Goal: Task Accomplishment & Management: Use online tool/utility

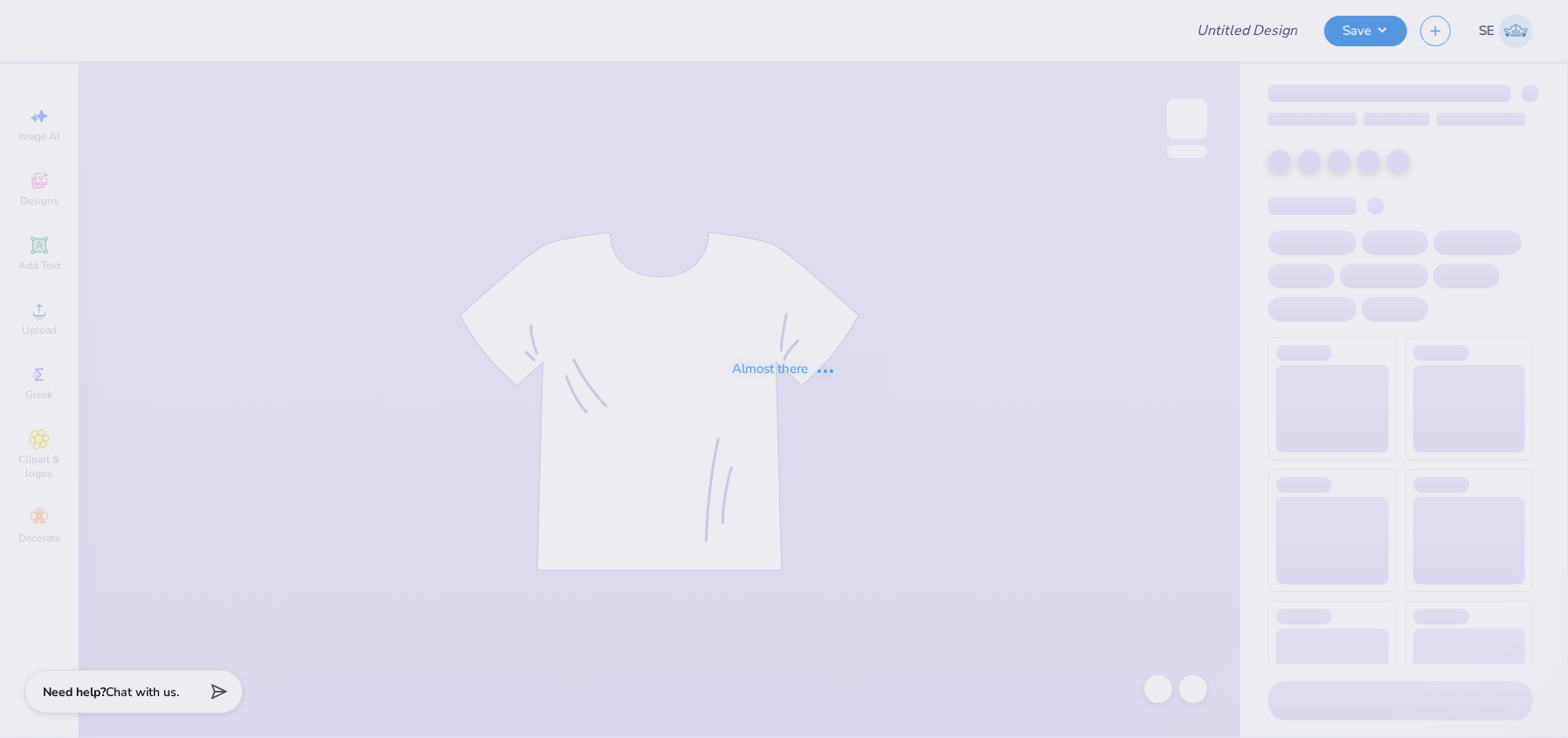
type input "General Merch"
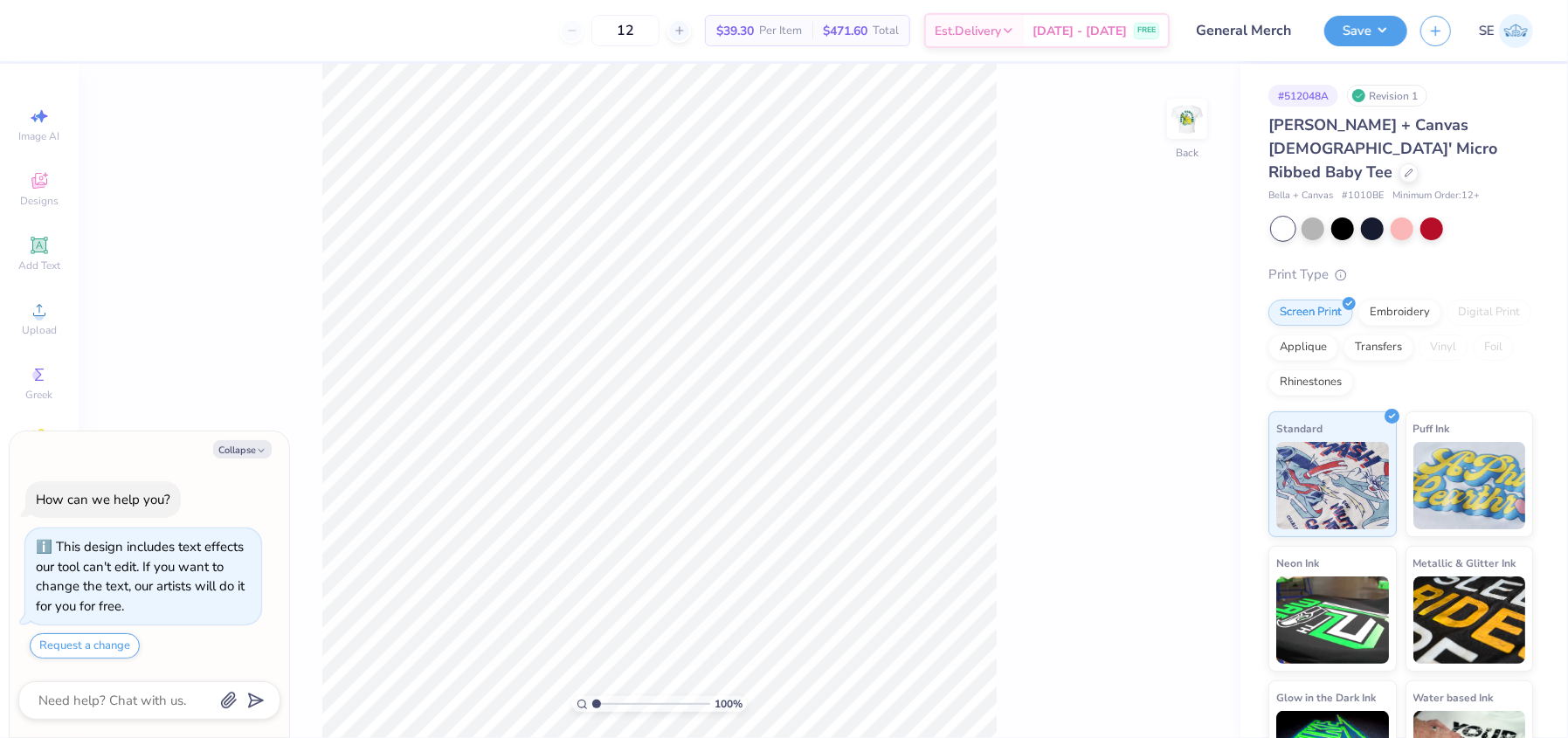
type textarea "x"
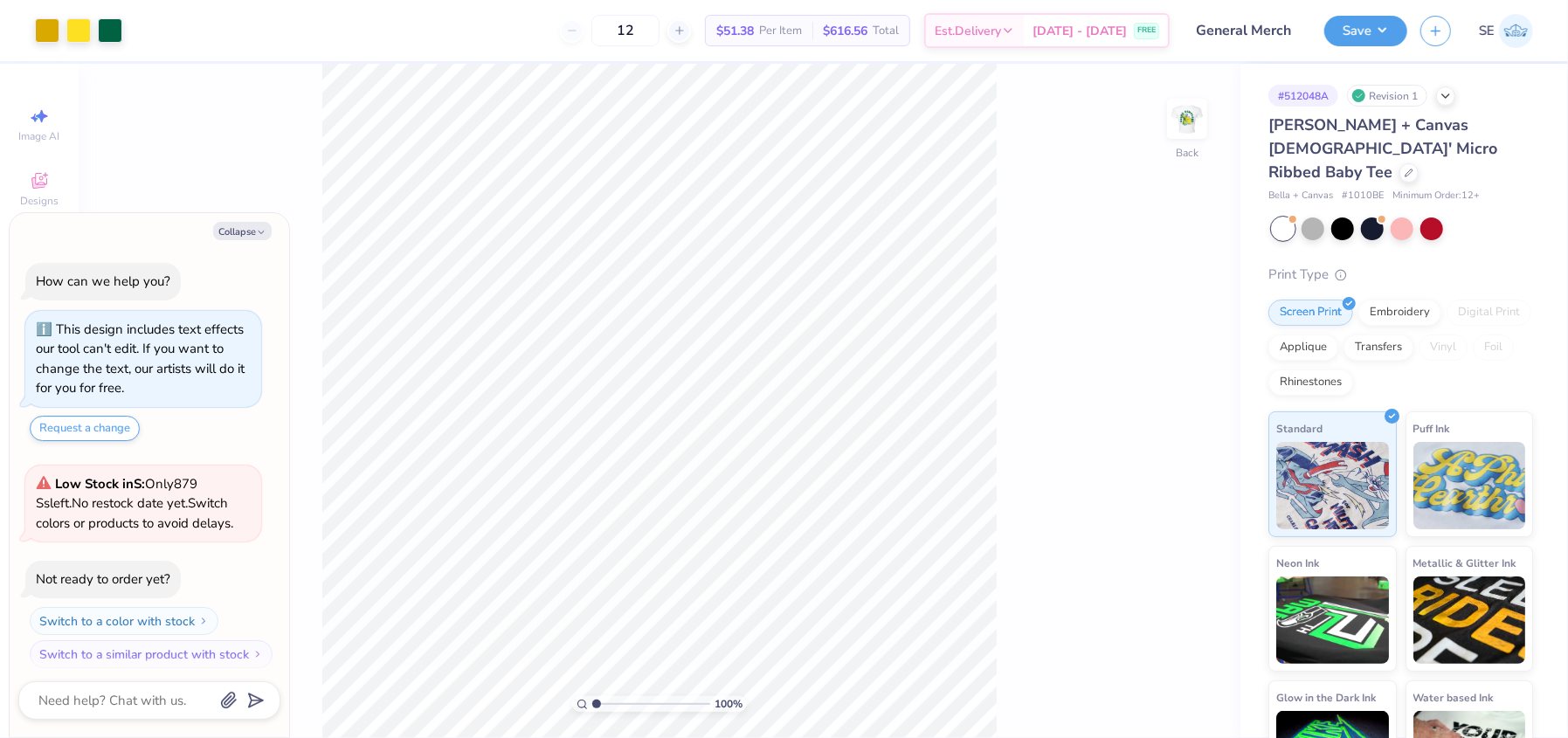
scroll to position [9, 0]
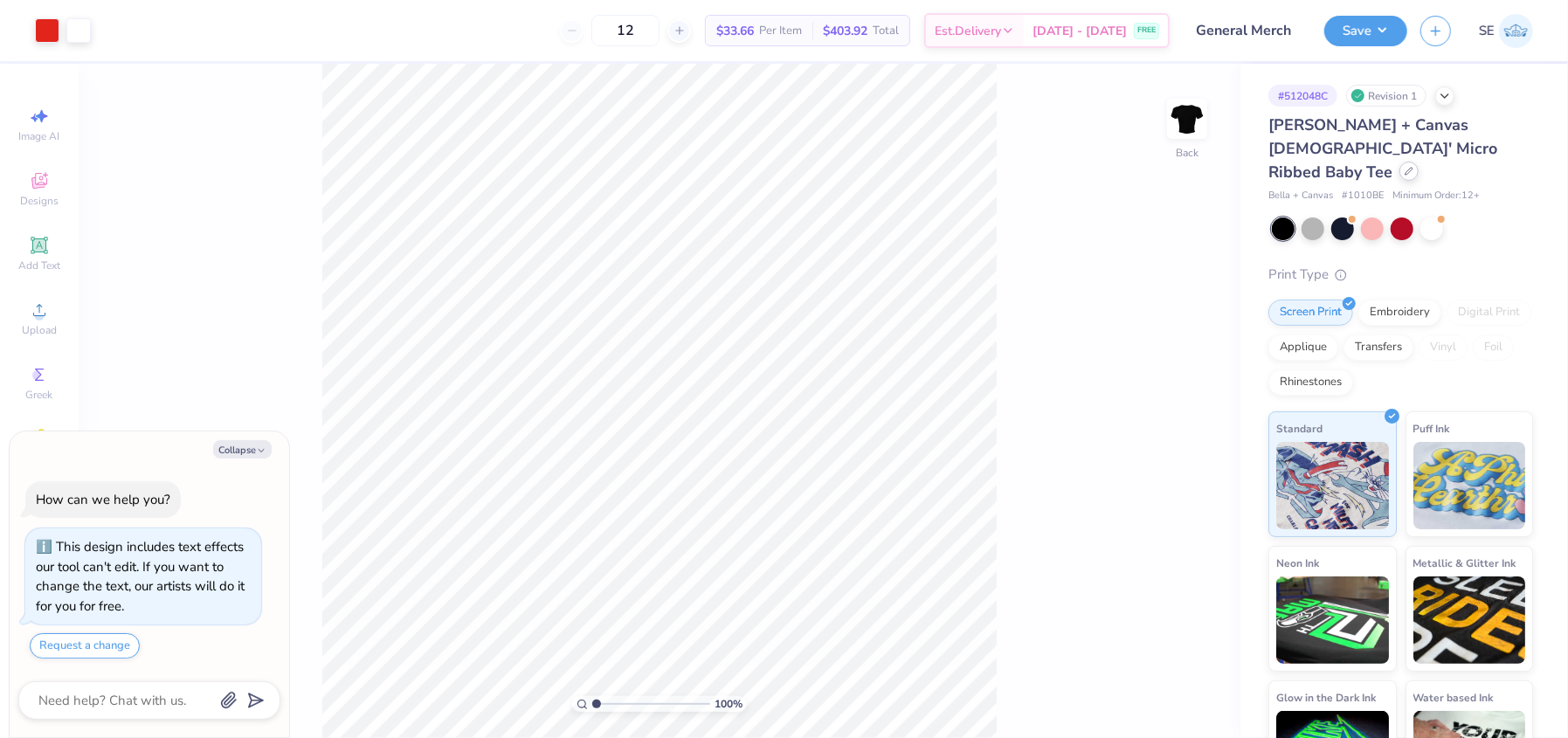
click at [1405, 162] on div at bounding box center [1409, 171] width 19 height 19
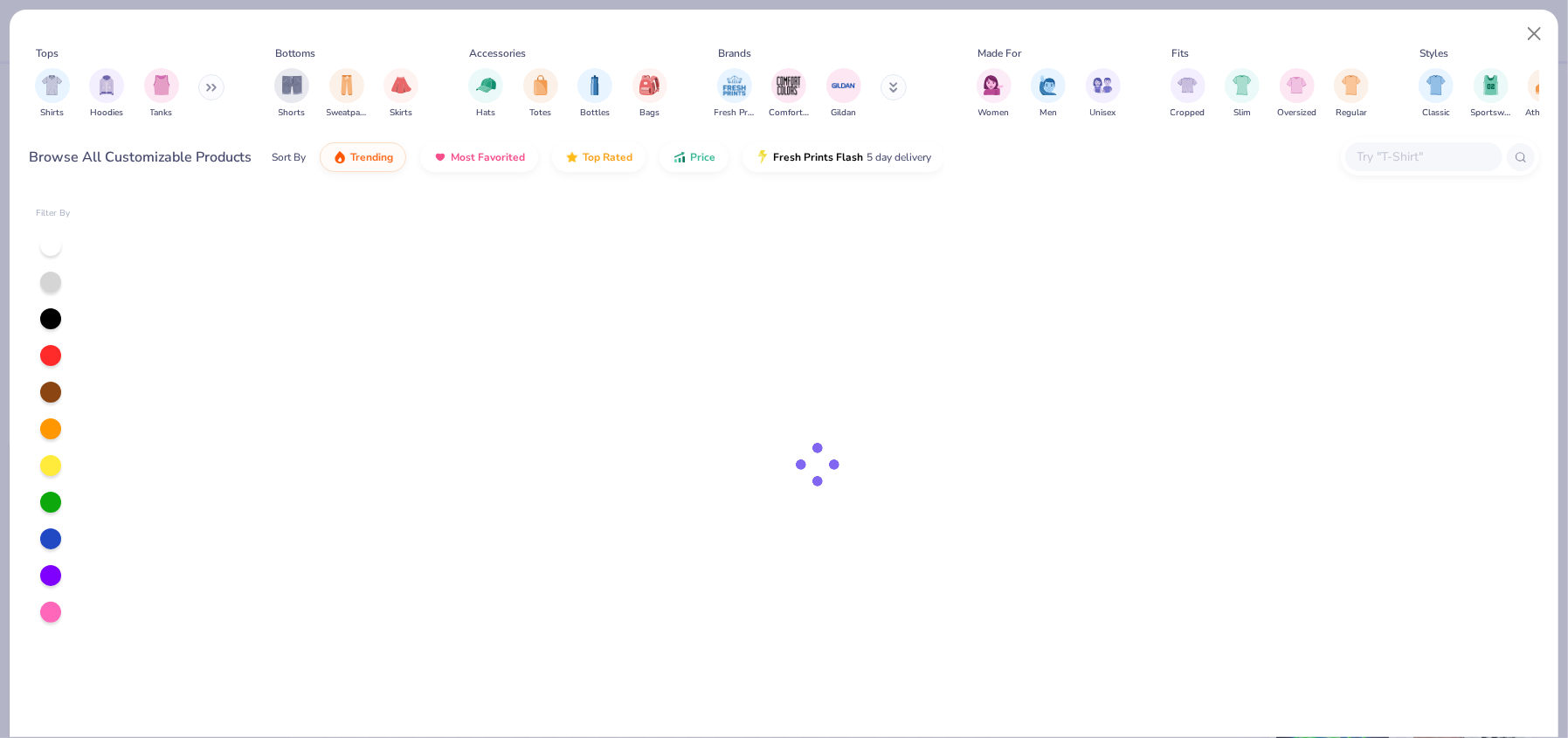
click at [1394, 162] on input "text" at bounding box center [1423, 156] width 135 height 20
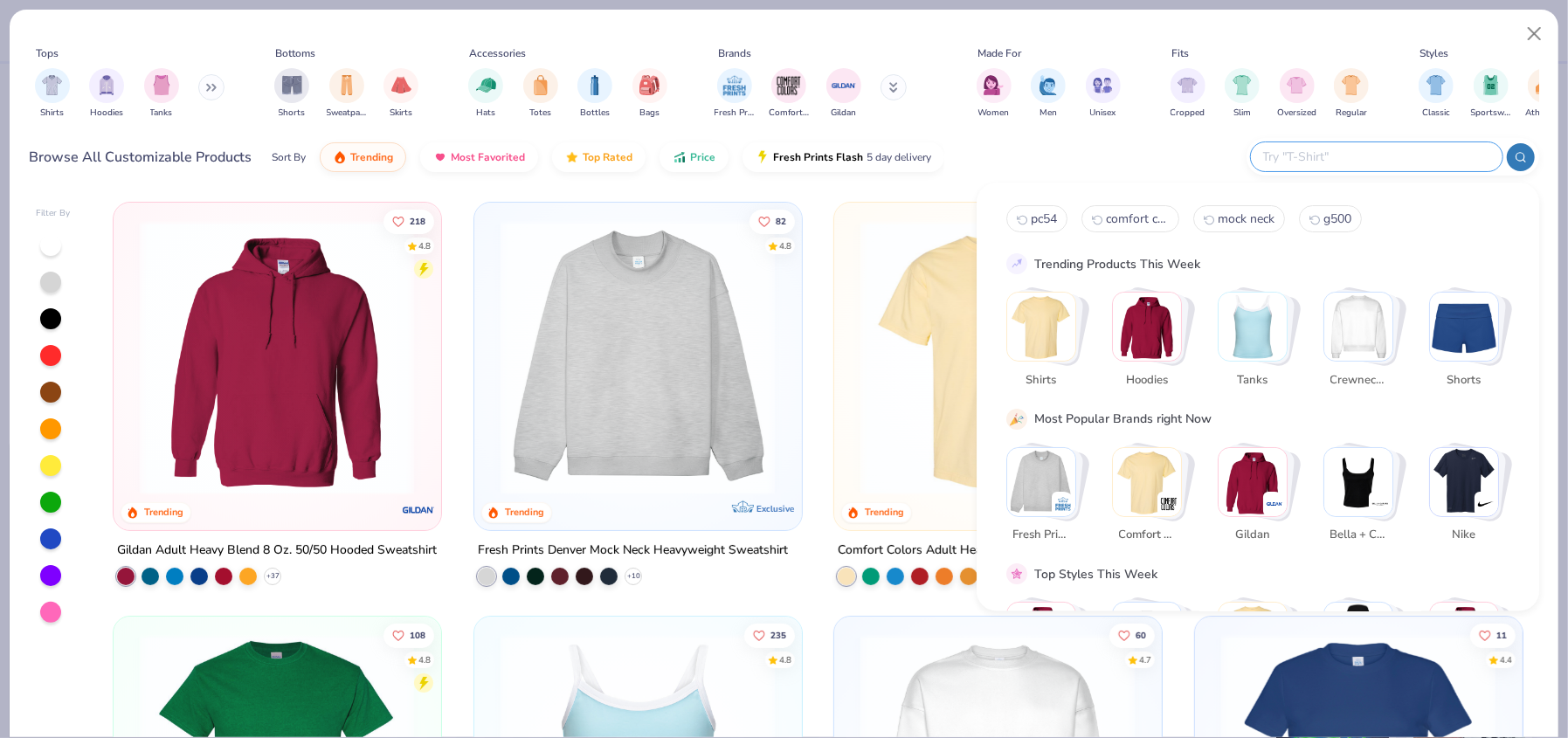
type textarea "x"
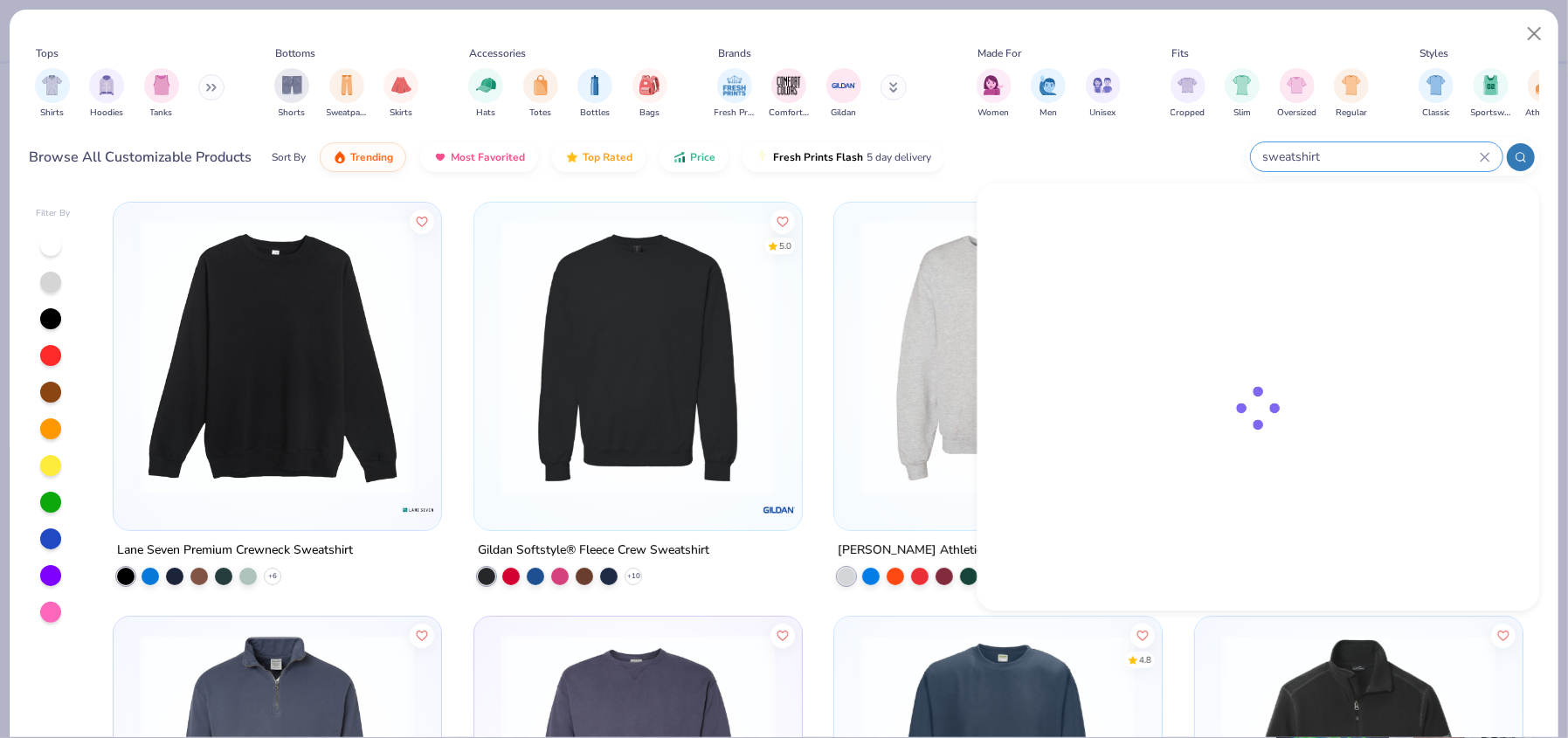
click at [1442, 158] on input "sweatshirt" at bounding box center [1370, 156] width 218 height 20
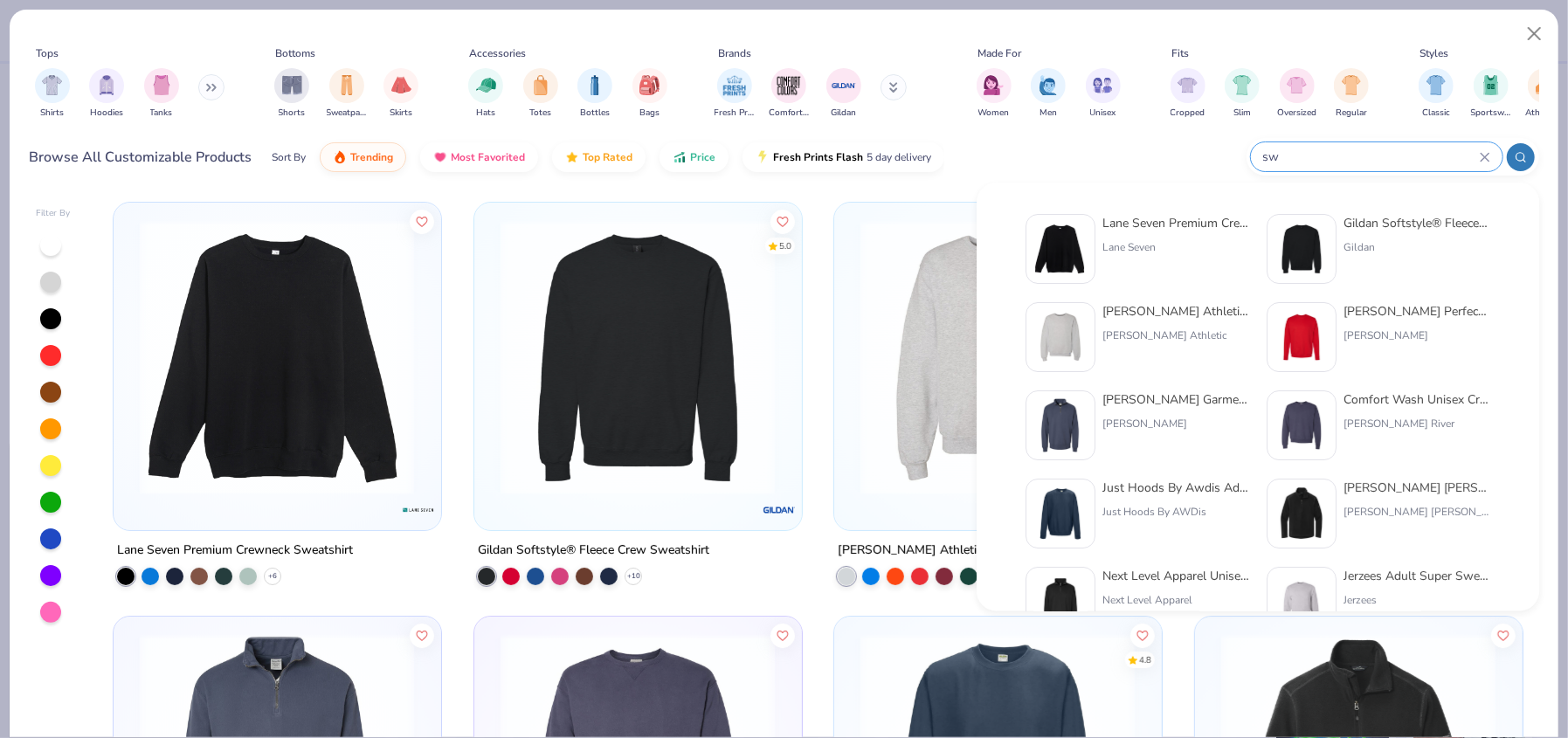
type input "s"
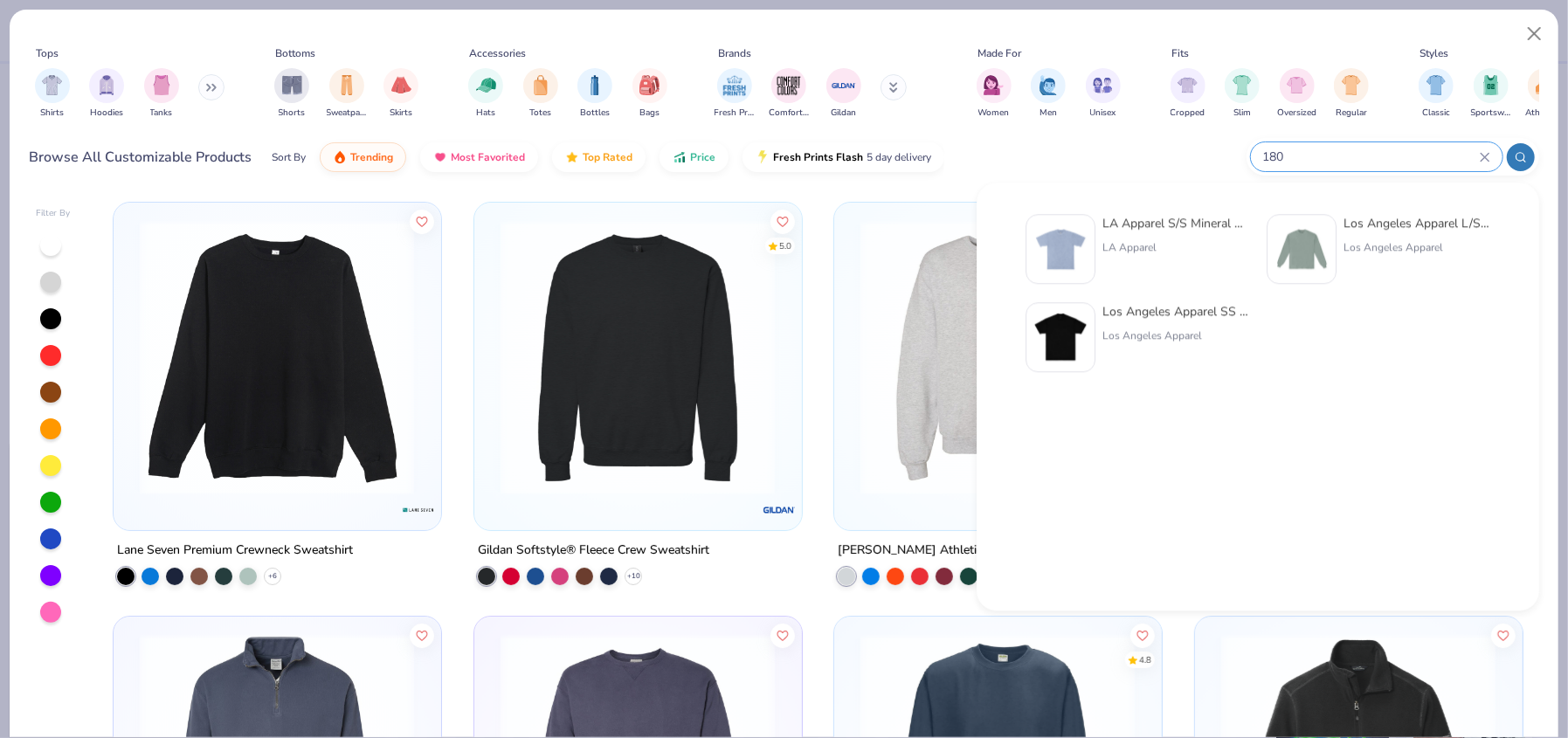
click at [1262, 156] on input "180" at bounding box center [1370, 156] width 218 height 20
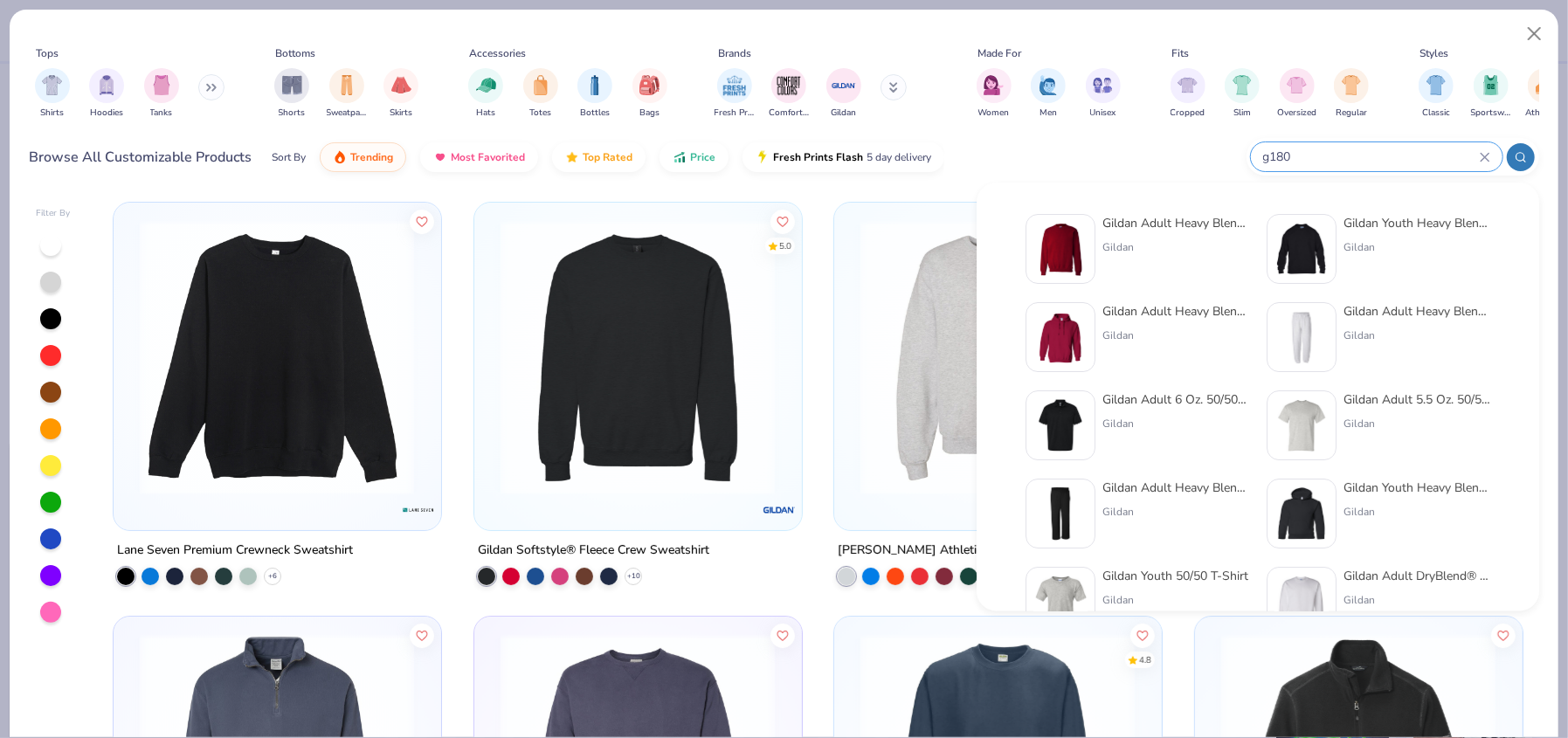
type input "g180"
click at [1054, 239] on img at bounding box center [1061, 249] width 54 height 54
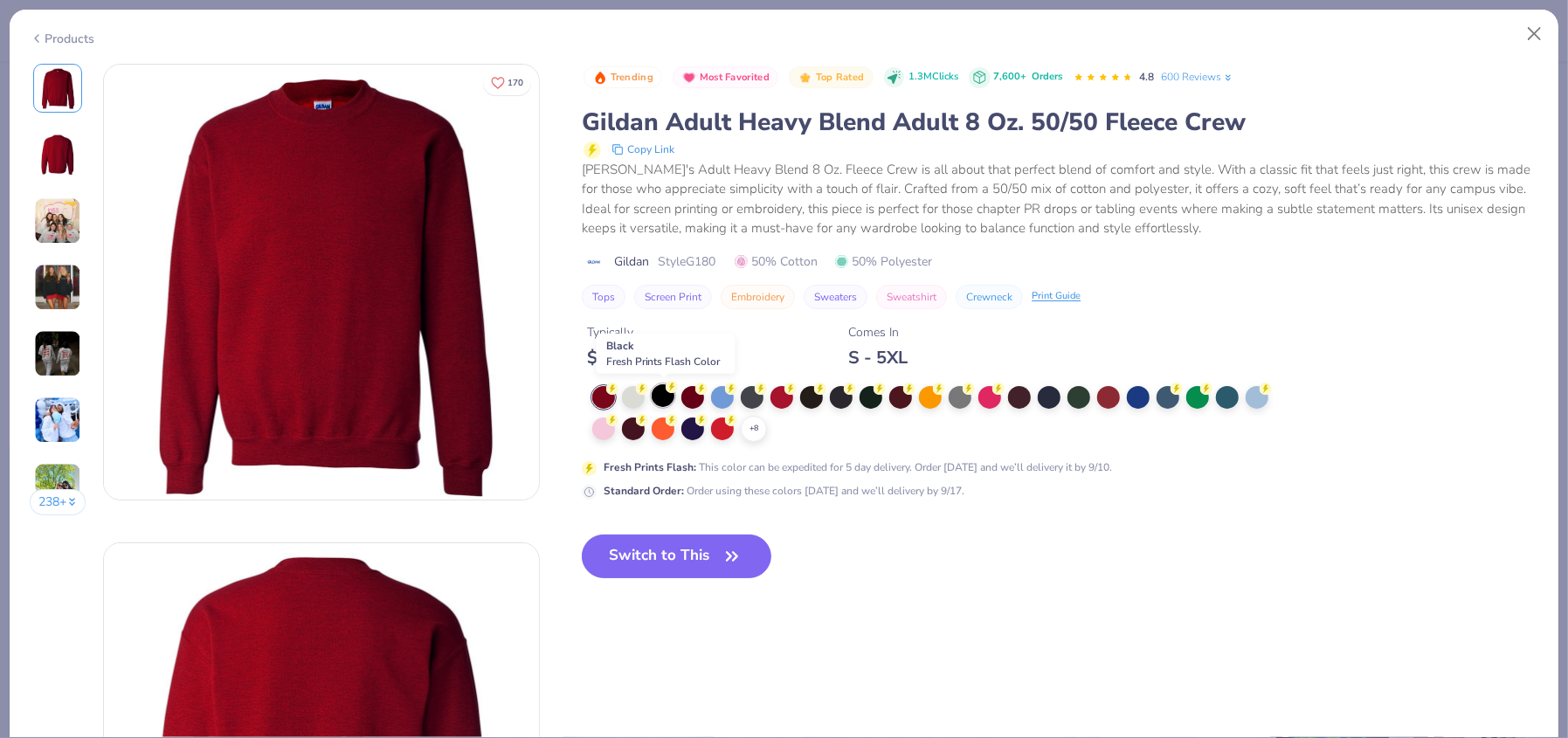
click at [658, 390] on div at bounding box center [663, 395] width 22 height 22
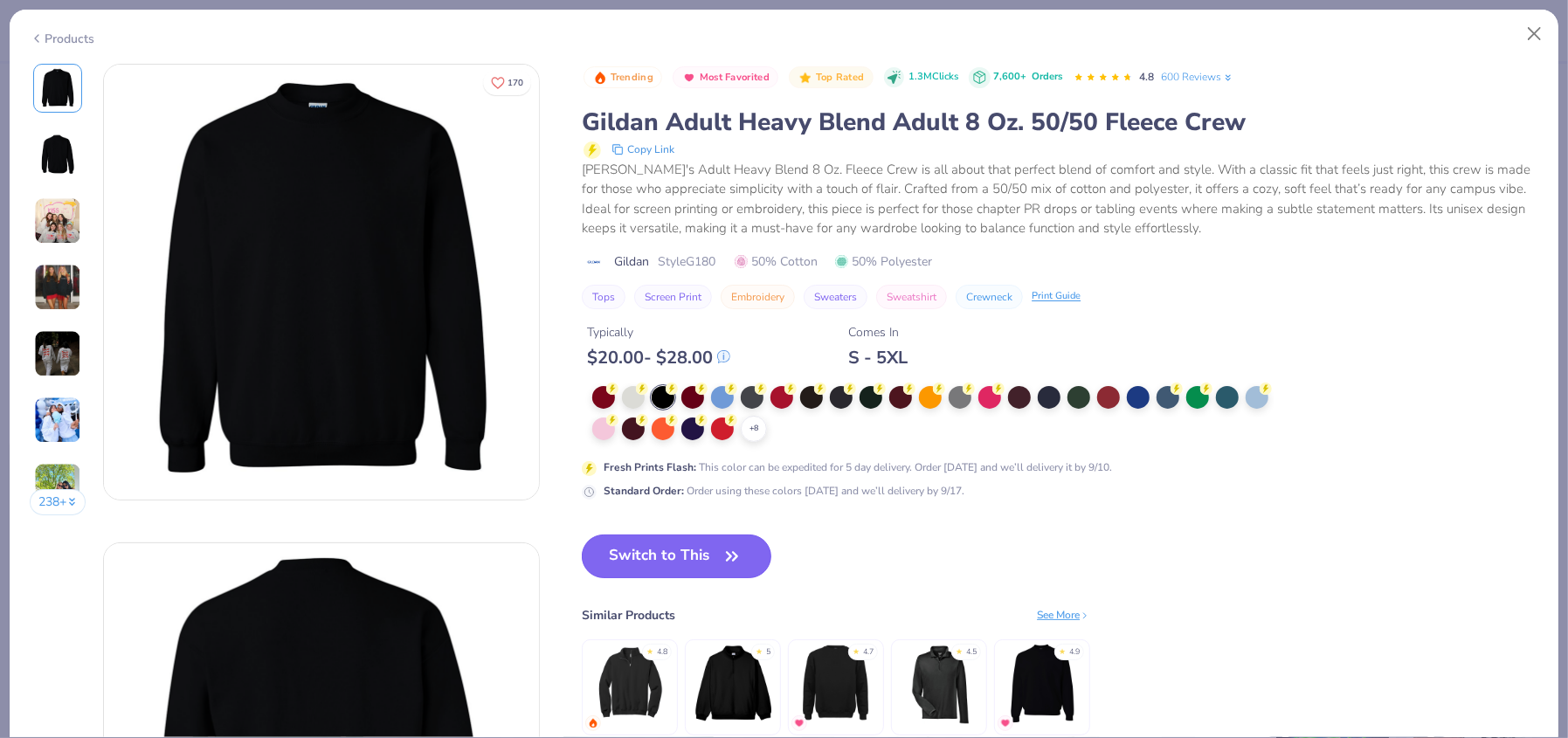
click at [653, 558] on button "Switch to This" at bounding box center [676, 556] width 189 height 44
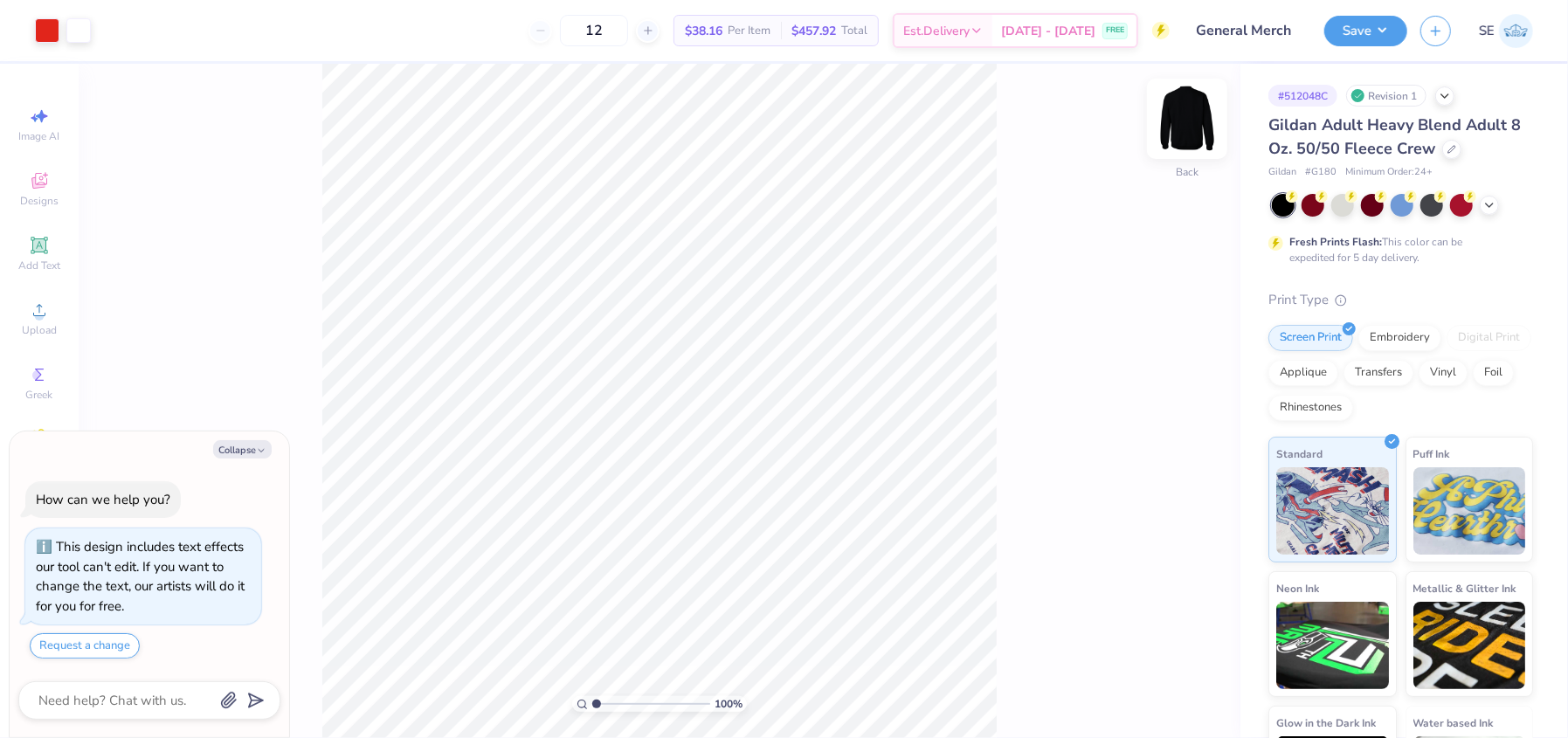
click at [1194, 124] on img at bounding box center [1187, 119] width 70 height 70
click at [1194, 124] on img at bounding box center [1187, 119] width 35 height 35
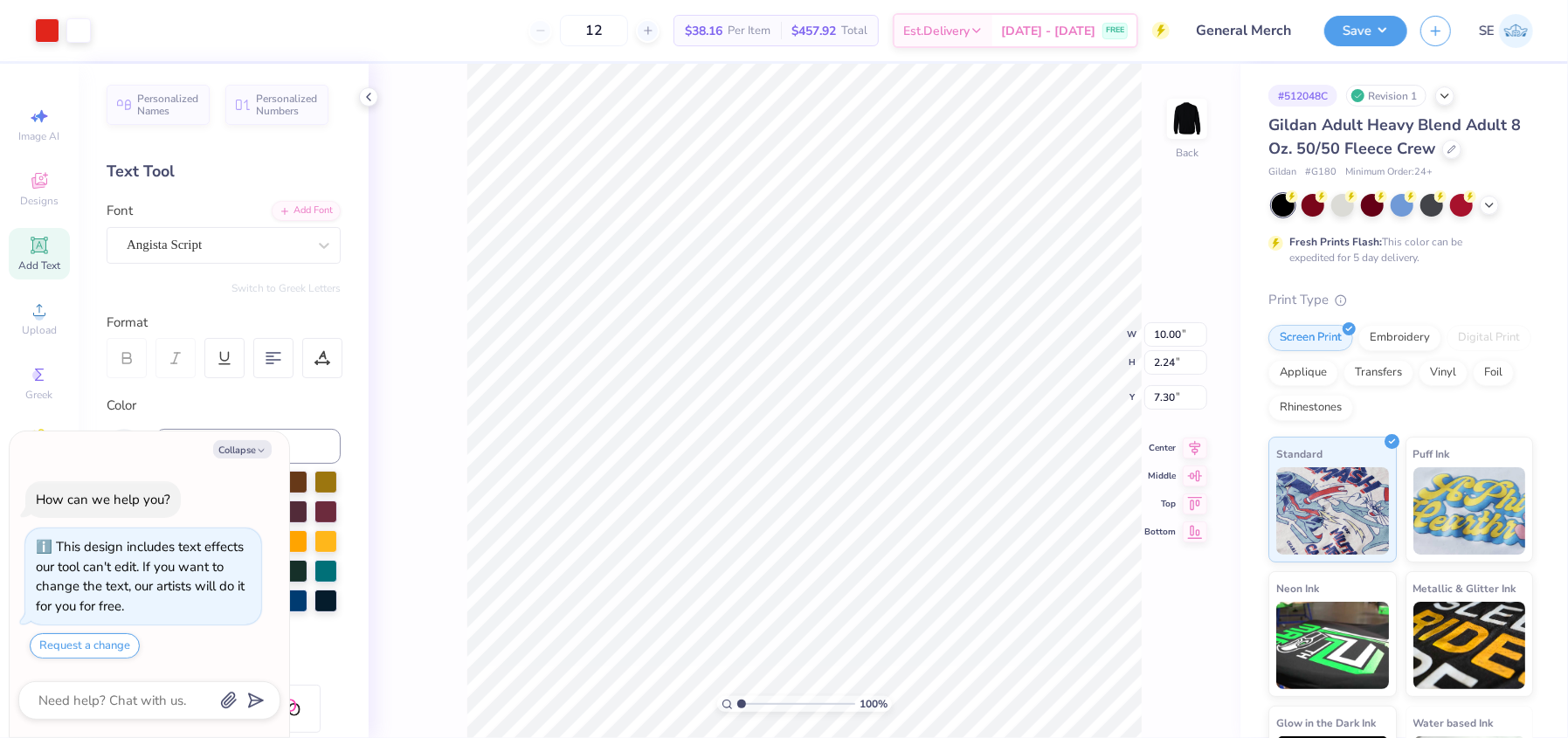
type textarea "x"
type input "11.55"
type input "2.58"
type input "6.95"
type textarea "x"
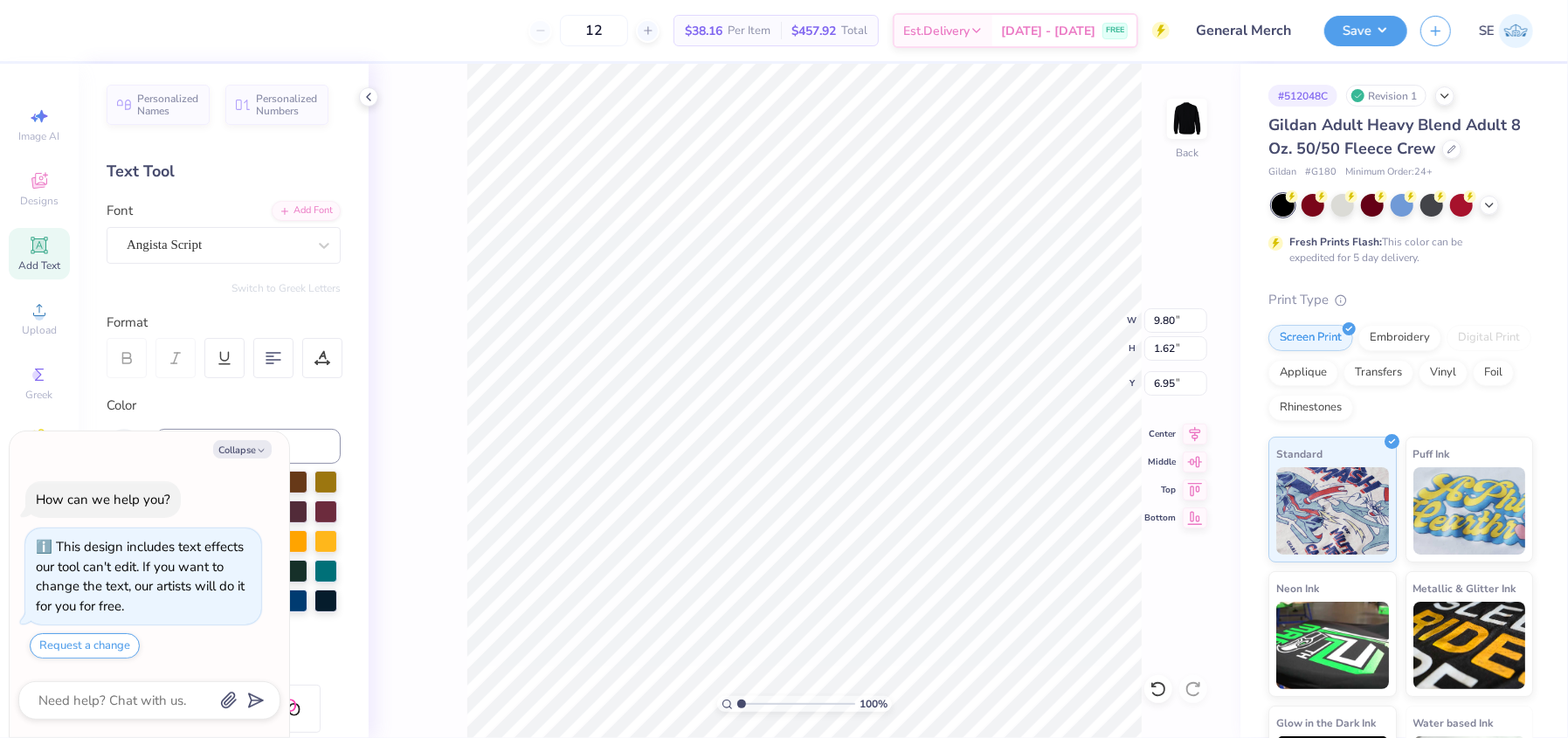
type input "4.90"
click at [1152, 677] on div at bounding box center [1158, 689] width 28 height 28
type textarea "x"
type input "6.95"
type textarea "x"
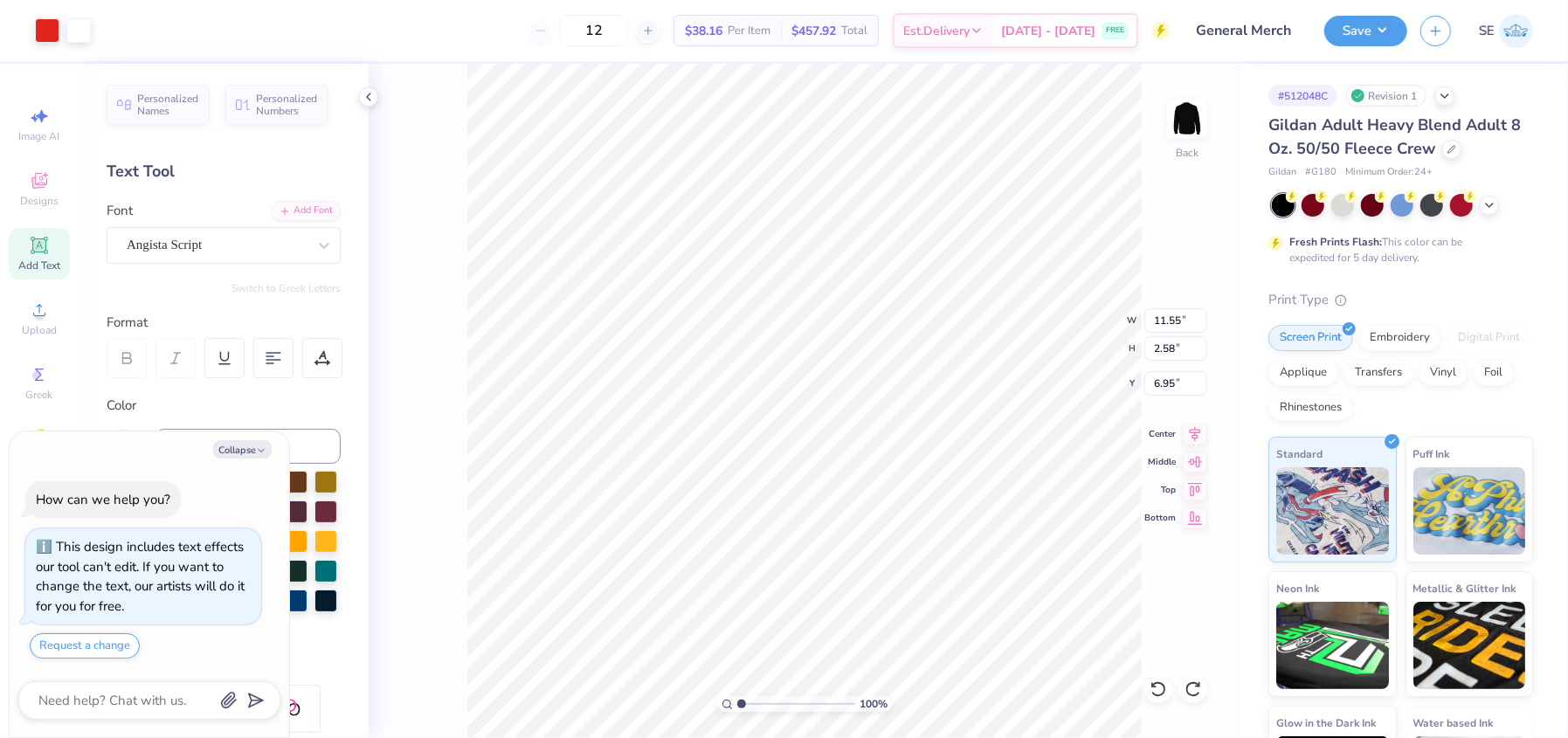
type input "5.59"
click at [1352, 23] on button "Save" at bounding box center [1366, 29] width 83 height 31
type textarea "x"
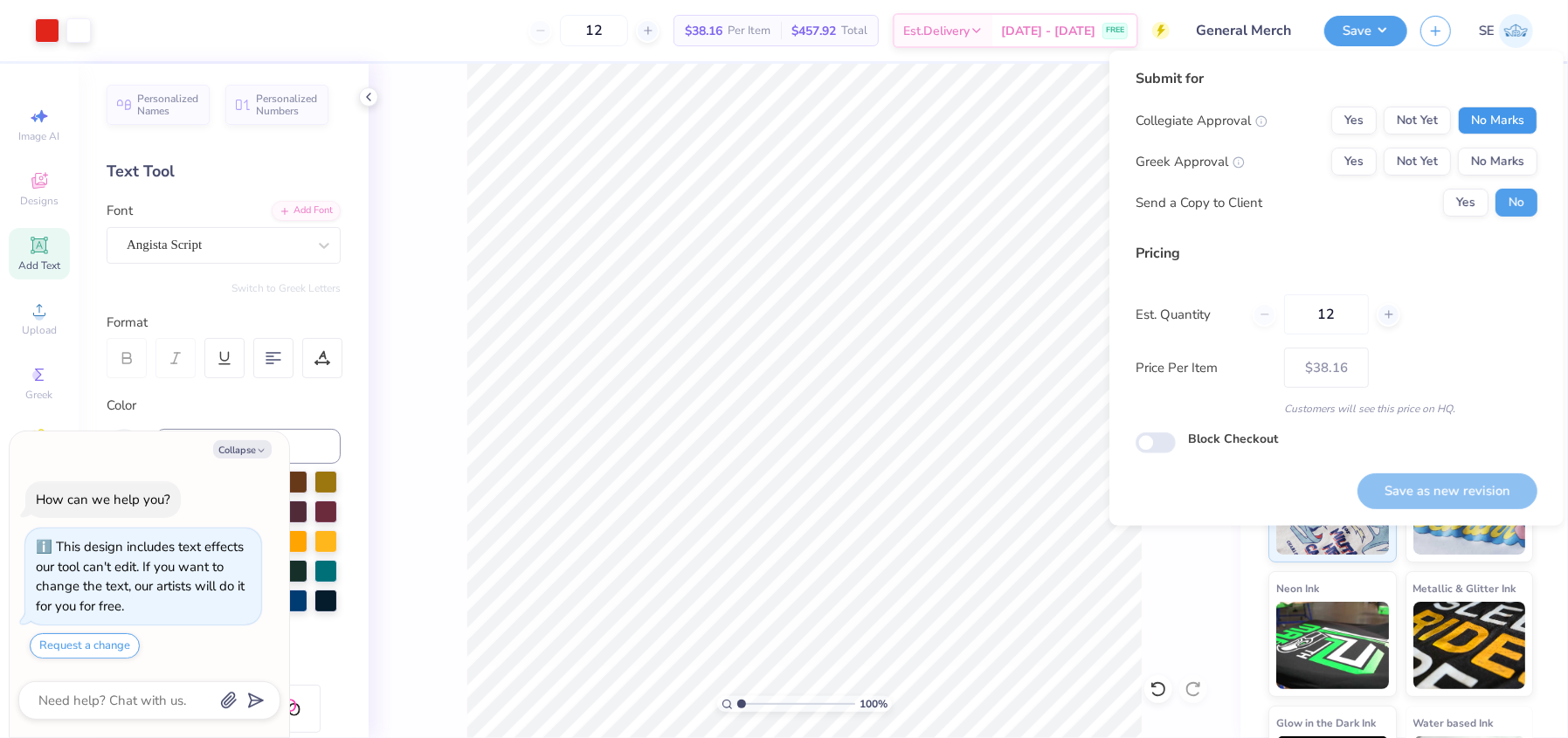
click at [1496, 116] on button "No Marks" at bounding box center [1498, 120] width 80 height 28
click at [1368, 119] on button "Yes" at bounding box center [1354, 120] width 46 height 28
click at [1528, 158] on button "No Marks" at bounding box center [1498, 161] width 80 height 28
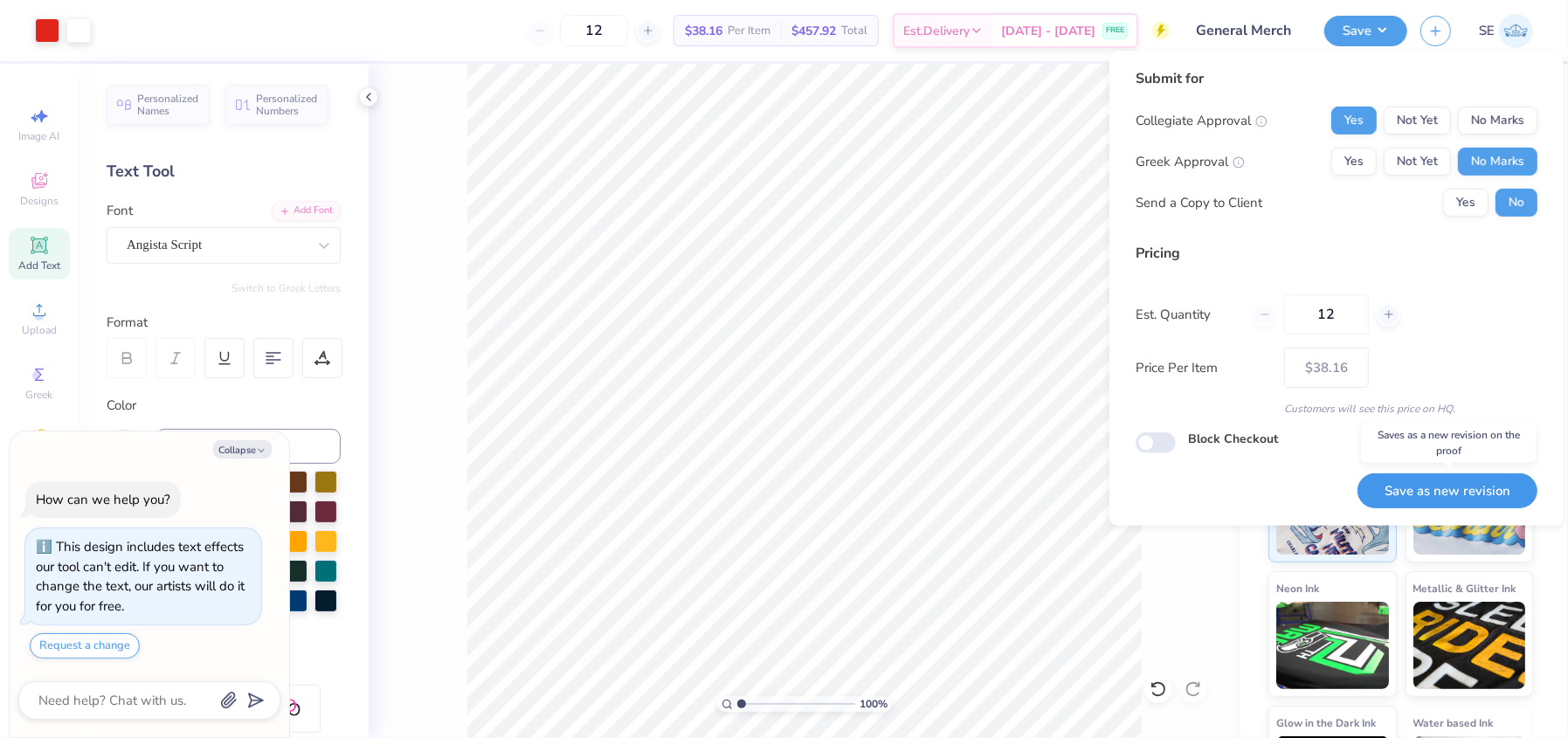
click at [1435, 494] on button "Save as new revision" at bounding box center [1448, 491] width 180 height 36
type input "$38.16"
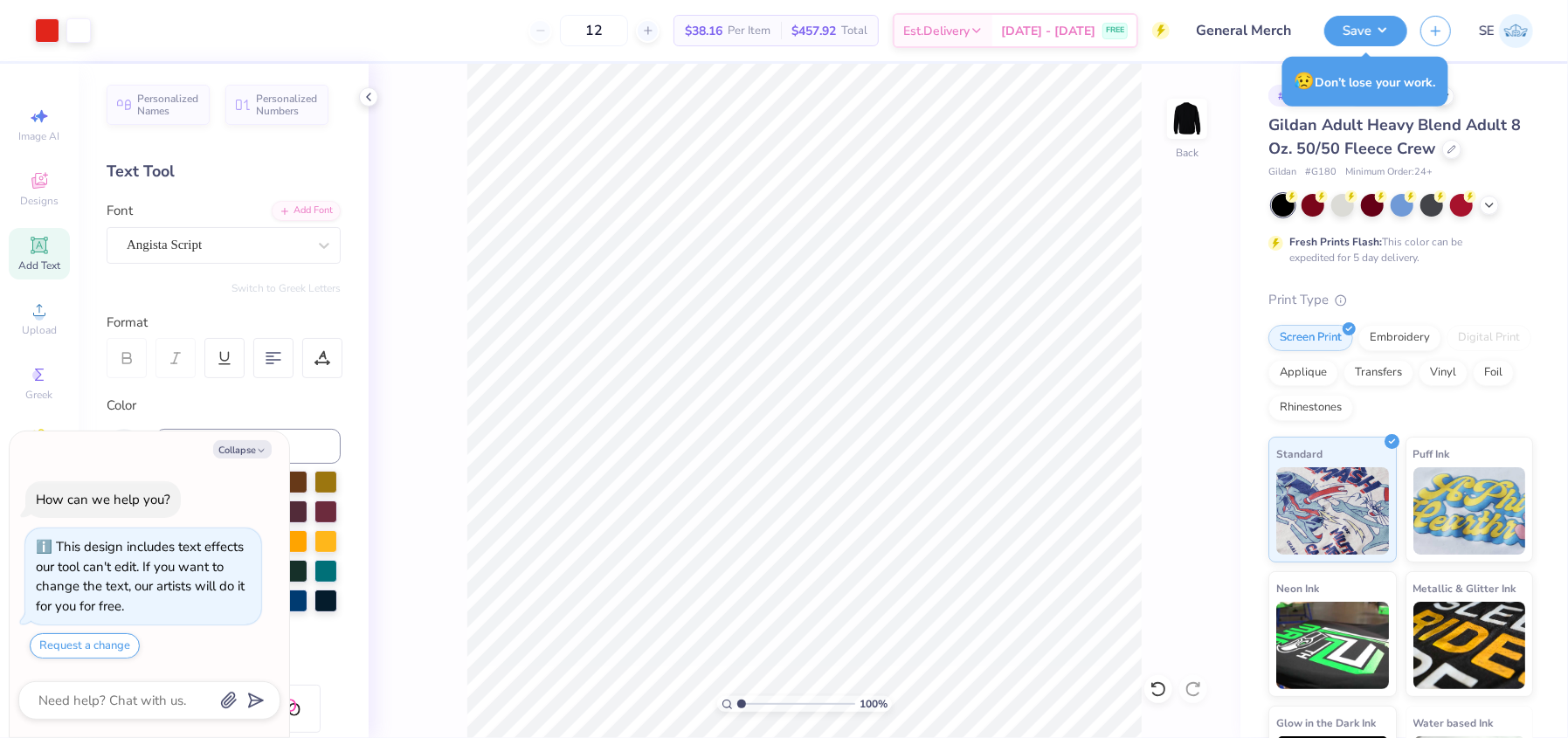
type textarea "x"
